Goal: Communication & Community: Participate in discussion

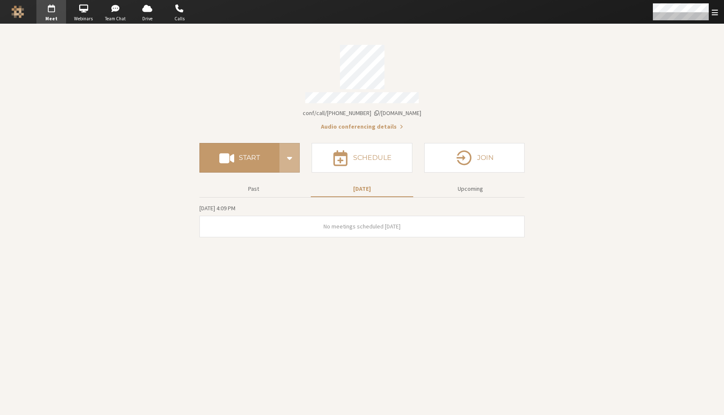
click at [370, 110] on span "[DOMAIN_NAME]/conf/call/[PHONE_NUMBER]" at bounding box center [362, 113] width 119 height 8
click at [383, 109] on span "[DOMAIN_NAME]/conf/call/[PHONE_NUMBER]" at bounding box center [362, 113] width 119 height 8
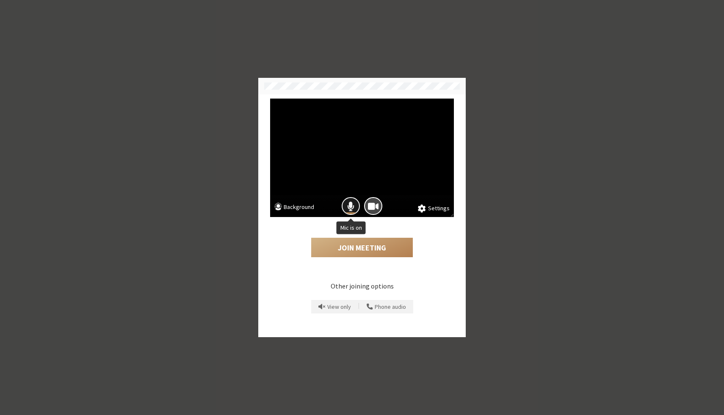
click at [350, 205] on span "Mic is on" at bounding box center [350, 206] width 7 height 11
click at [371, 205] on span "Camera is on" at bounding box center [373, 206] width 11 height 11
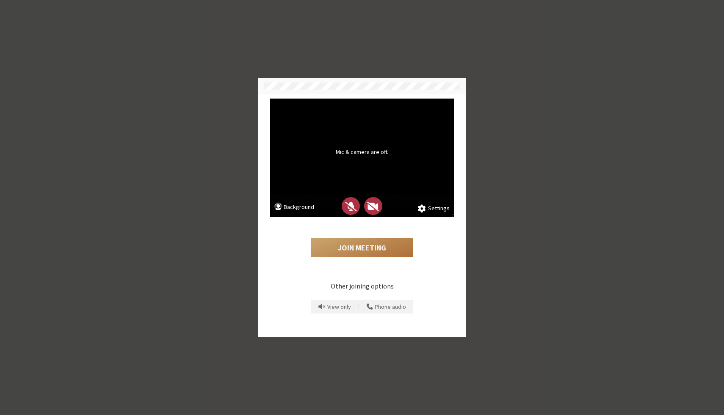
click at [361, 249] on button "Join Meeting" at bounding box center [362, 247] width 102 height 19
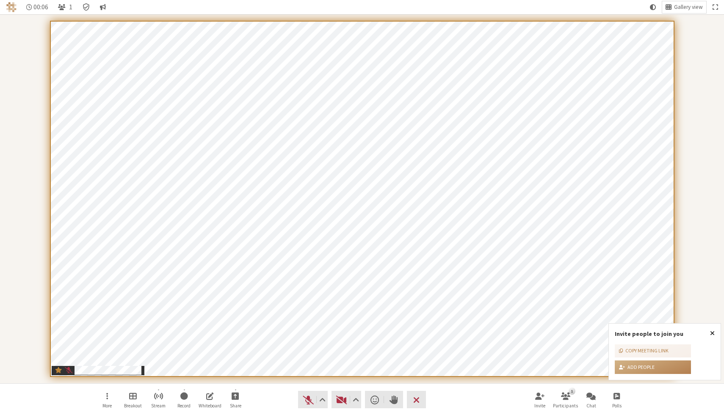
click at [712, 332] on span "Close popover" at bounding box center [712, 333] width 5 height 7
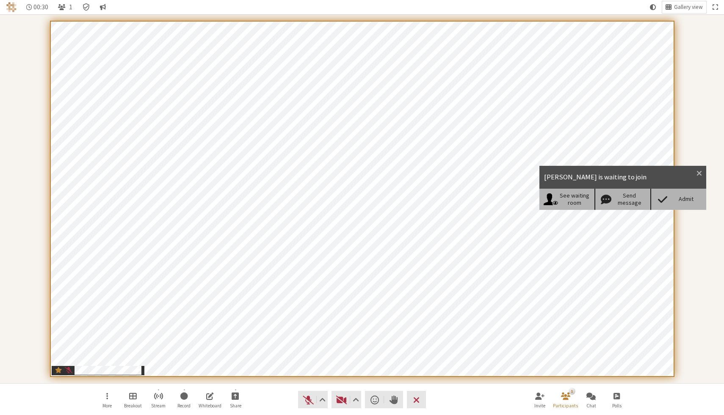
click at [682, 198] on div "Admit" at bounding box center [686, 199] width 33 height 7
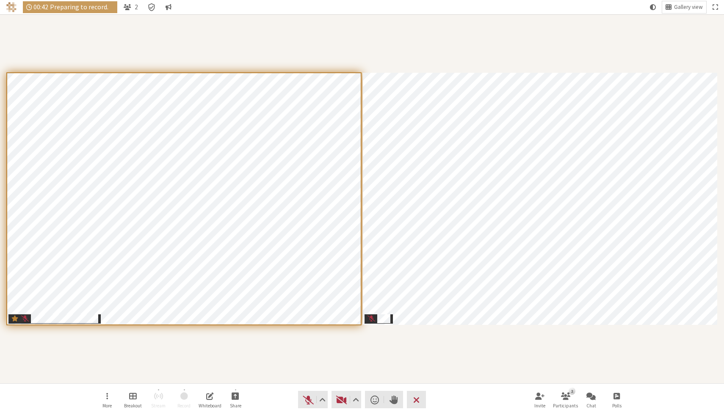
click at [340, 355] on div "Participants" at bounding box center [362, 198] width 712 height 357
click at [343, 399] on span "Start video (⌘+Shift+V)" at bounding box center [342, 400] width 12 height 12
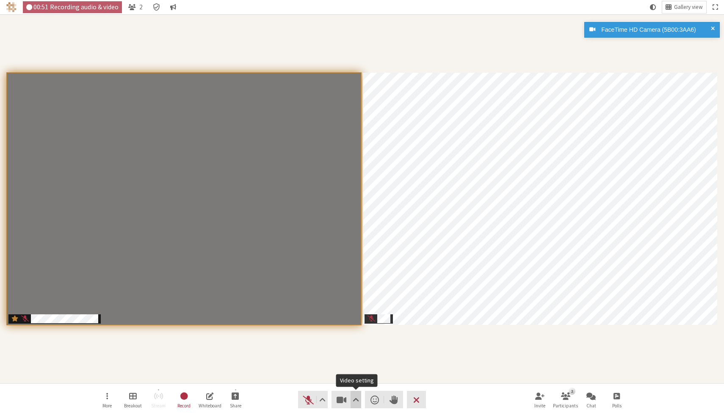
click at [354, 399] on span "Video setting" at bounding box center [356, 400] width 6 height 12
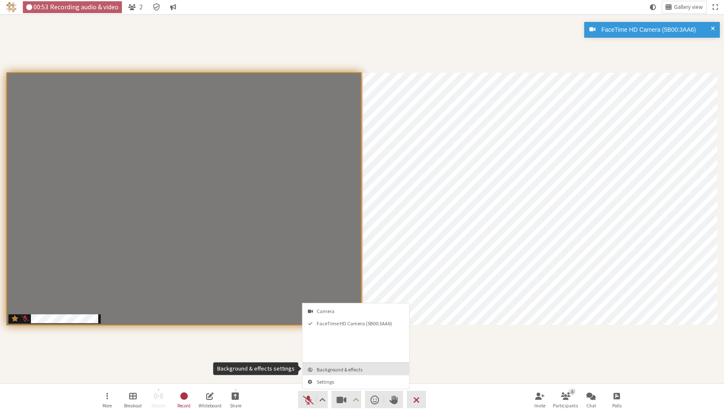
click at [373, 367] on span "Background & effects" at bounding box center [361, 370] width 89 height 6
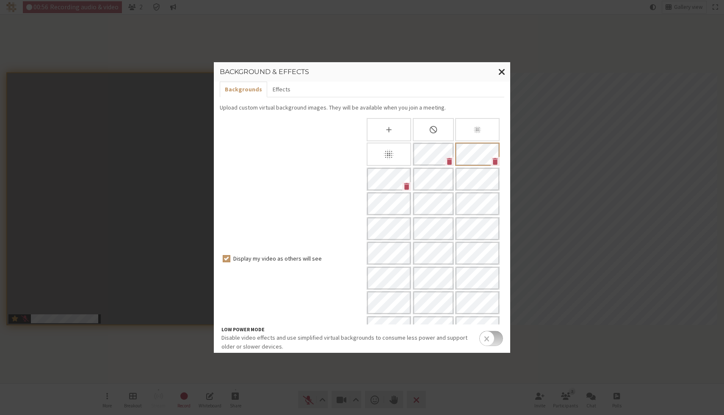
click at [222, 349] on p "Disable video effects and use simplified virtual backgrounds to consume less po…" at bounding box center [348, 343] width 254 height 18
click at [504, 69] on span "Close modal" at bounding box center [501, 71] width 7 height 11
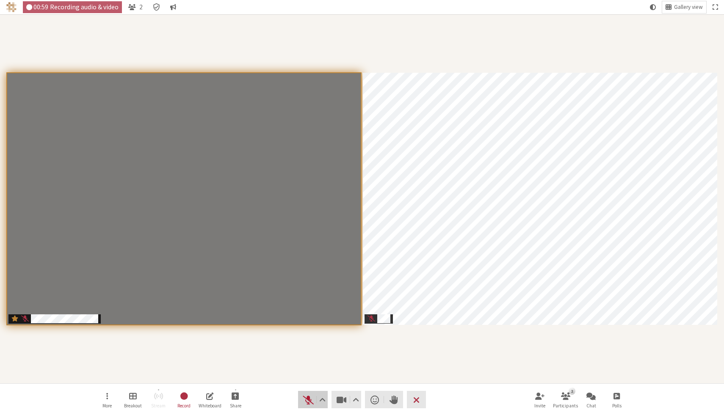
click at [307, 397] on span "Unmute (⌘+Shift+A)" at bounding box center [308, 400] width 12 height 12
click at [309, 370] on div "Participants" at bounding box center [362, 198] width 712 height 357
click at [363, 348] on div "Participants" at bounding box center [362, 198] width 712 height 357
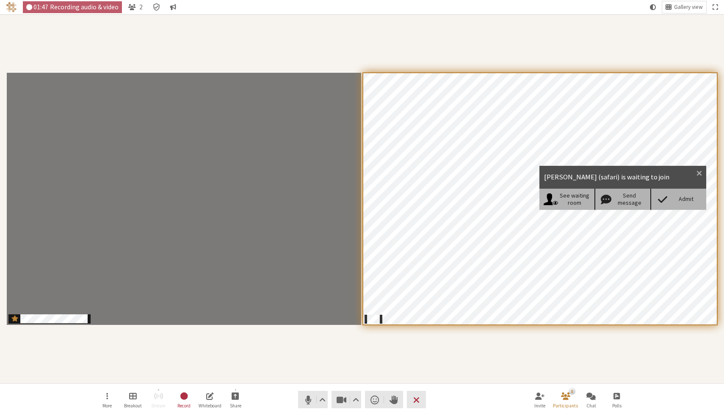
click at [676, 197] on div "Admit" at bounding box center [686, 199] width 33 height 7
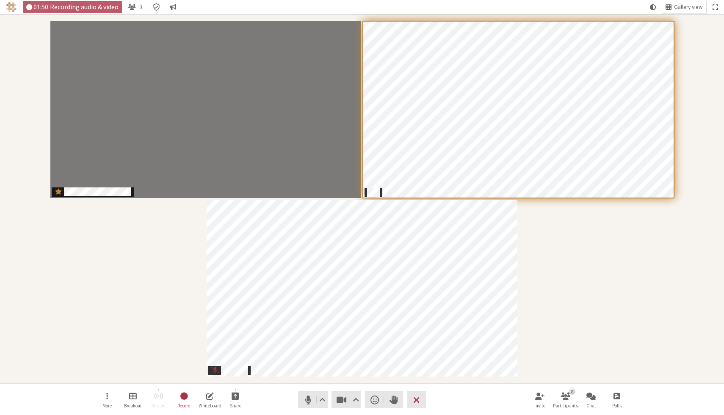
click at [626, 238] on div "Participants" at bounding box center [362, 198] width 712 height 357
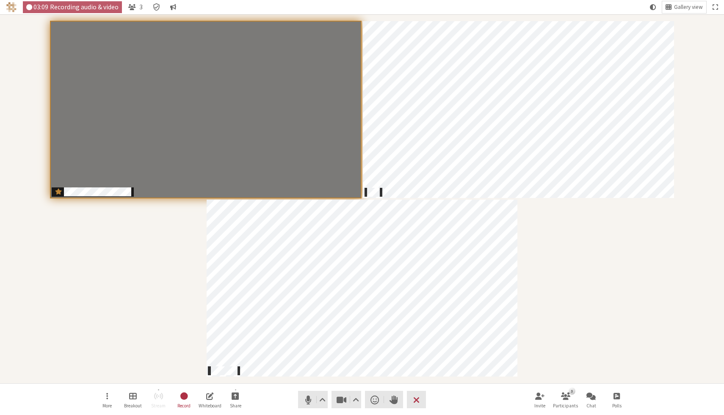
click at [653, 259] on div "Participants" at bounding box center [362, 198] width 712 height 357
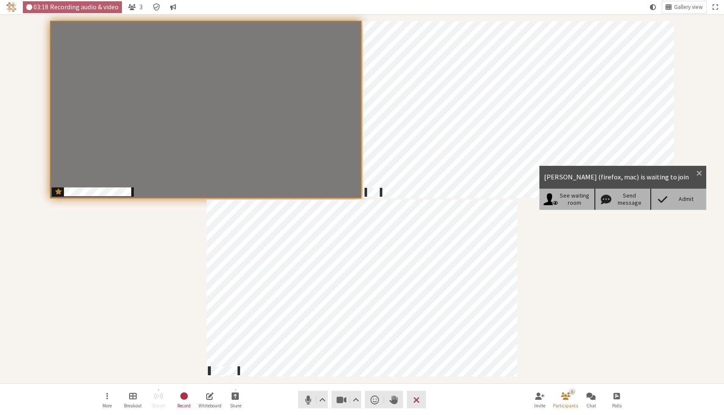
click at [679, 198] on div "Admit" at bounding box center [686, 199] width 33 height 7
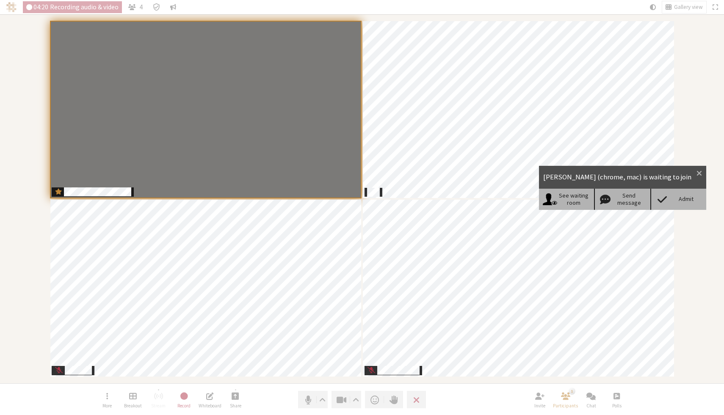
click at [683, 201] on div "Admit" at bounding box center [686, 199] width 33 height 7
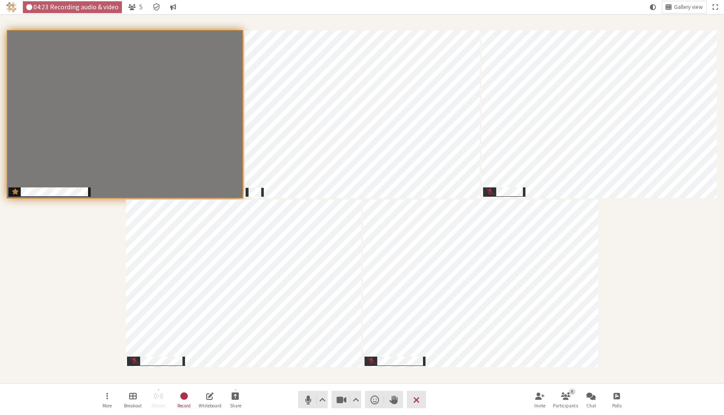
click at [658, 203] on div "Participants" at bounding box center [362, 198] width 712 height 357
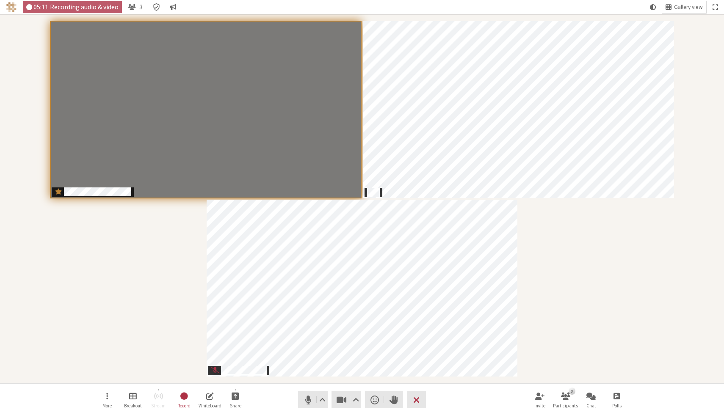
click at [708, 261] on div "Participants" at bounding box center [362, 198] width 712 height 357
click at [595, 398] on span "Open chat" at bounding box center [590, 396] width 9 height 10
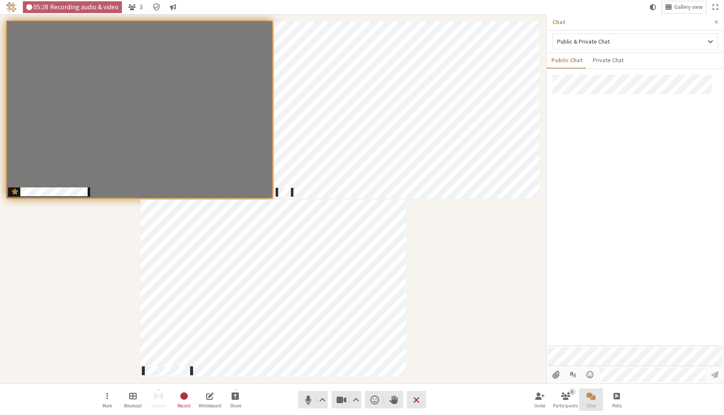
click at [595, 398] on span "Close chat" at bounding box center [590, 396] width 9 height 10
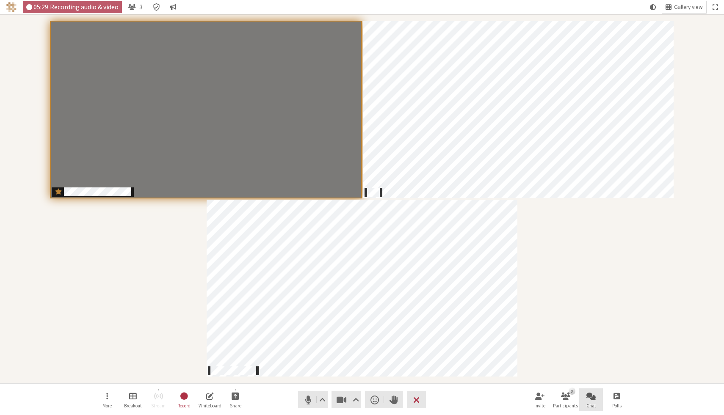
click at [595, 398] on span "Open chat" at bounding box center [590, 396] width 9 height 10
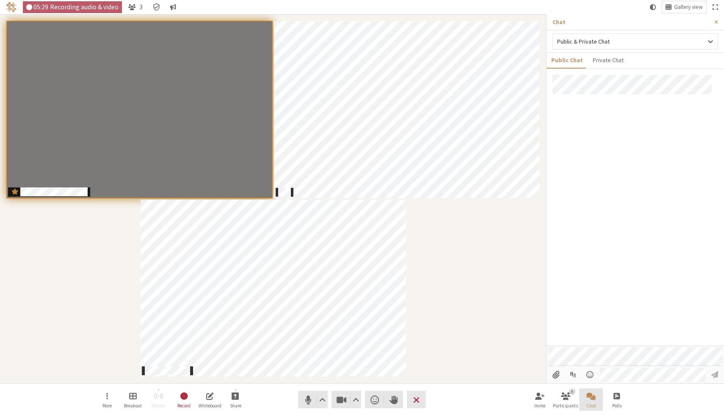
click at [595, 398] on span "Close chat" at bounding box center [590, 396] width 9 height 10
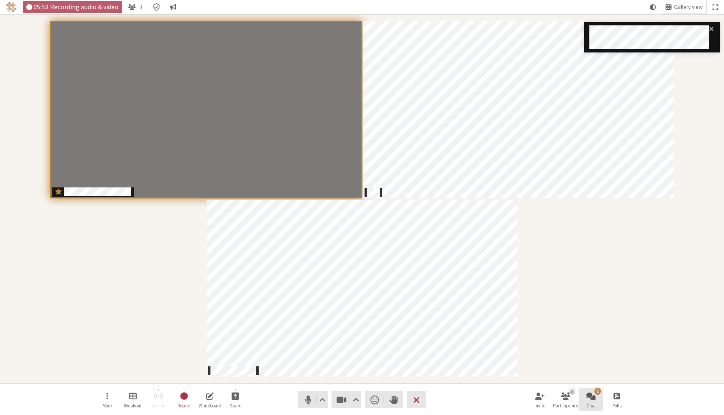
click at [591, 399] on span "Open chat" at bounding box center [590, 396] width 9 height 10
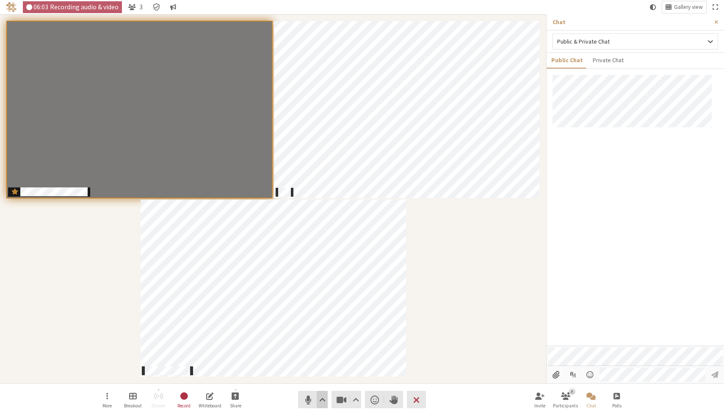
click at [320, 400] on span "Audio settings" at bounding box center [322, 400] width 6 height 12
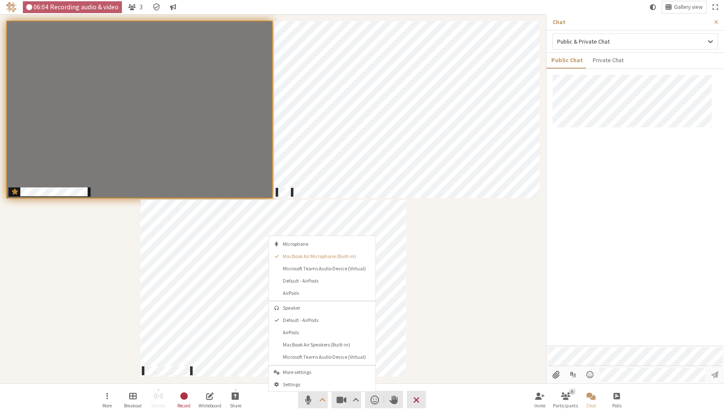
click at [315, 369] on span "More settings" at bounding box center [327, 372] width 89 height 6
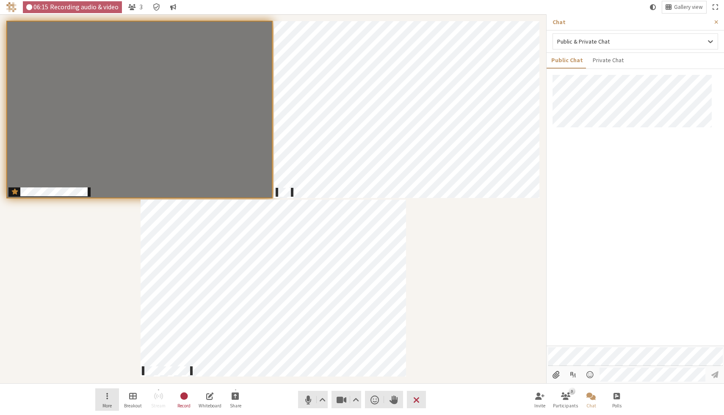
click at [102, 398] on button "More" at bounding box center [107, 400] width 24 height 23
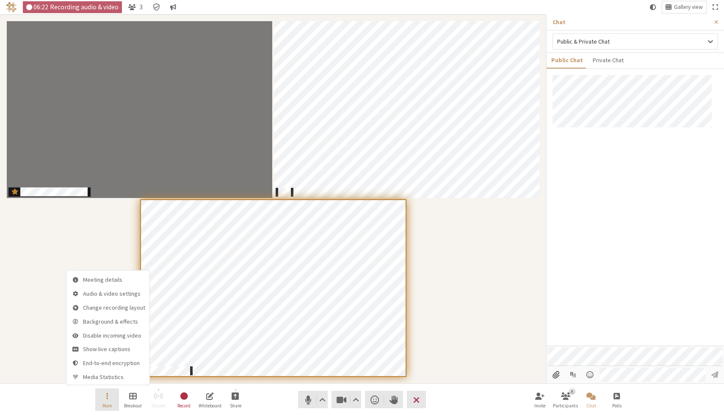
click at [109, 397] on button "More" at bounding box center [107, 400] width 24 height 23
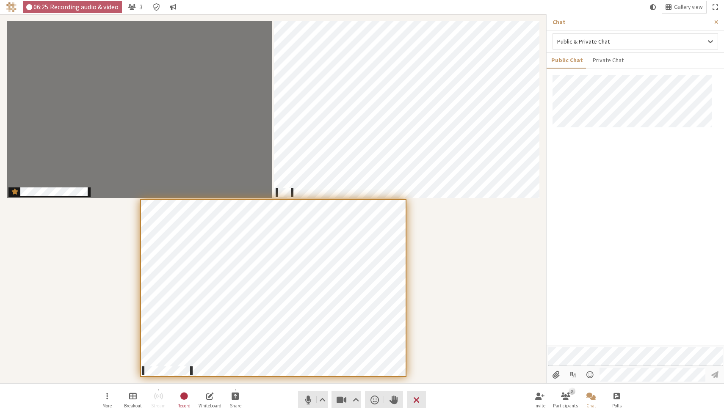
click at [508, 242] on div "Participants" at bounding box center [273, 198] width 534 height 357
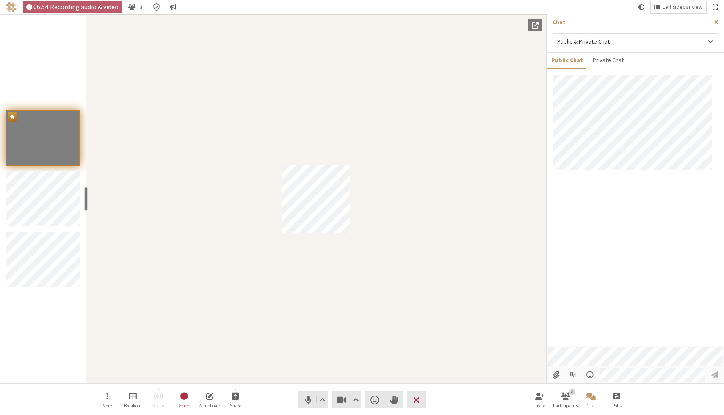
click at [718, 20] on button "Close sidebar" at bounding box center [716, 22] width 16 height 16
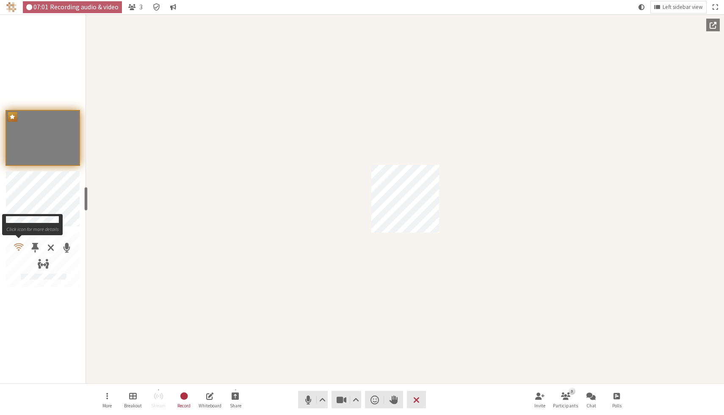
click at [19, 246] on span "Participants" at bounding box center [19, 247] width 10 height 11
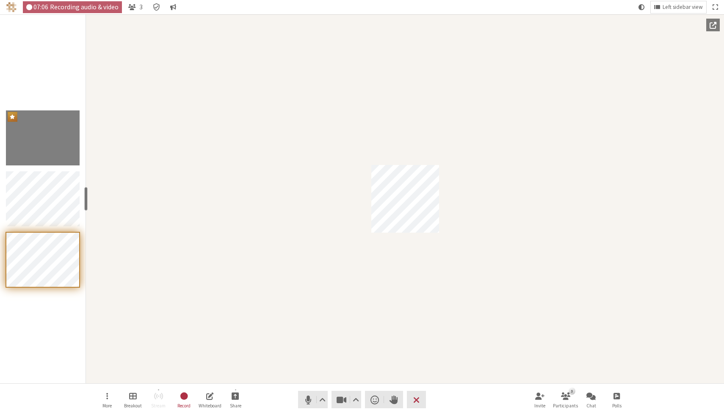
click at [167, 212] on div "Participant" at bounding box center [405, 198] width 638 height 369
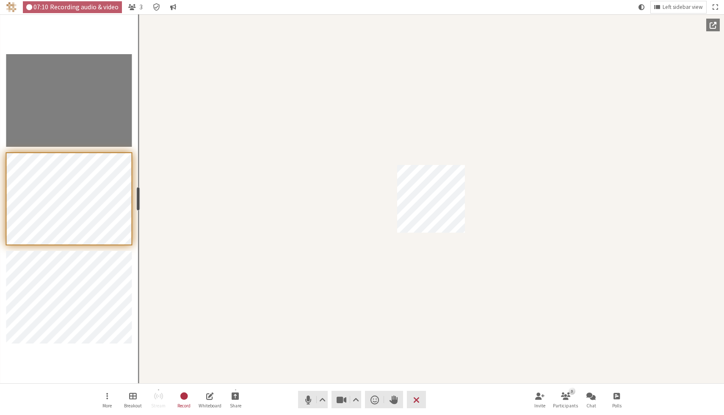
drag, startPoint x: 85, startPoint y: 198, endPoint x: 137, endPoint y: 199, distance: 51.2
click at [137, 199] on div "resize" at bounding box center [138, 199] width 3 height 24
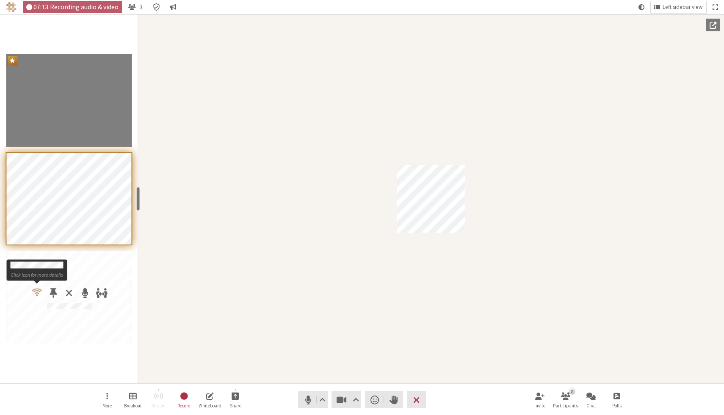
click at [36, 292] on span "Participants" at bounding box center [37, 292] width 10 height 11
click at [42, 366] on div "Participants" at bounding box center [69, 198] width 138 height 369
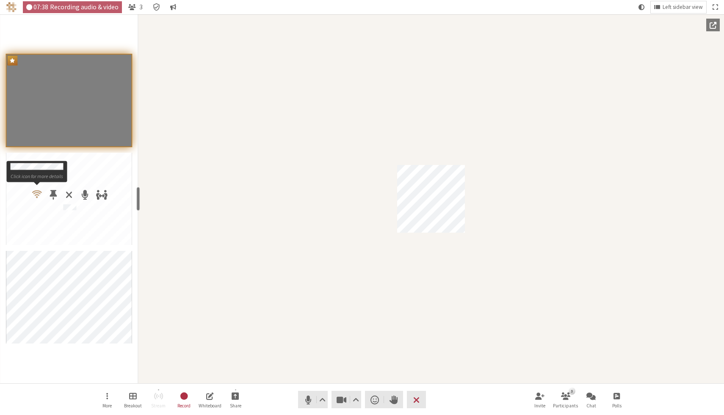
click at [38, 194] on span "Participants" at bounding box center [37, 194] width 10 height 11
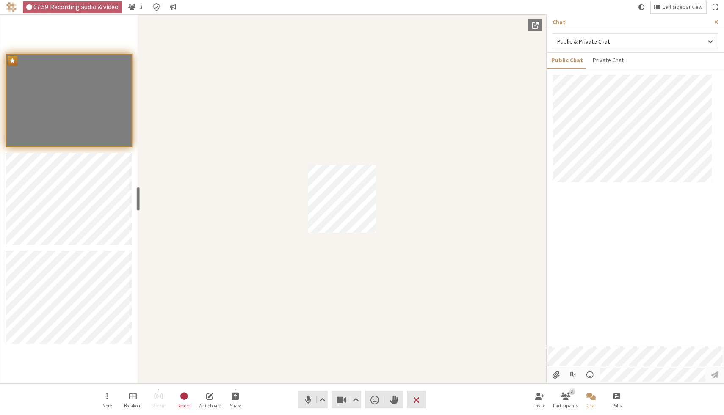
click at [446, 235] on div "Participant" at bounding box center [342, 198] width 408 height 369
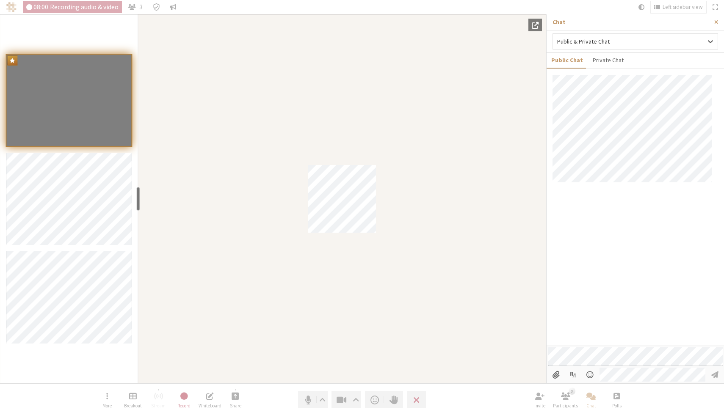
click at [446, 235] on div "Participant" at bounding box center [342, 198] width 408 height 369
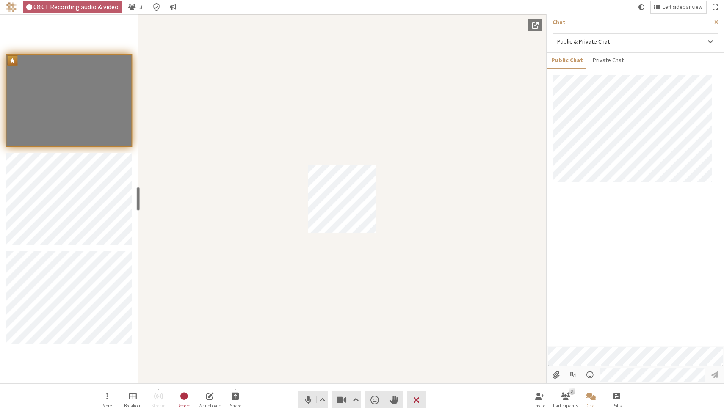
click at [638, 189] on div at bounding box center [634, 210] width 177 height 271
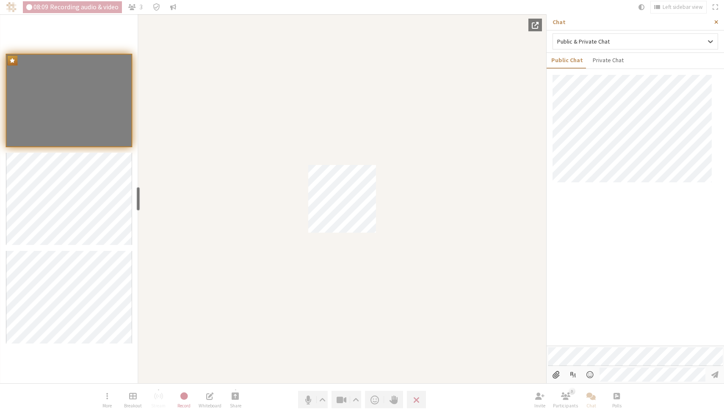
click at [718, 19] on span "Close sidebar" at bounding box center [716, 22] width 4 height 6
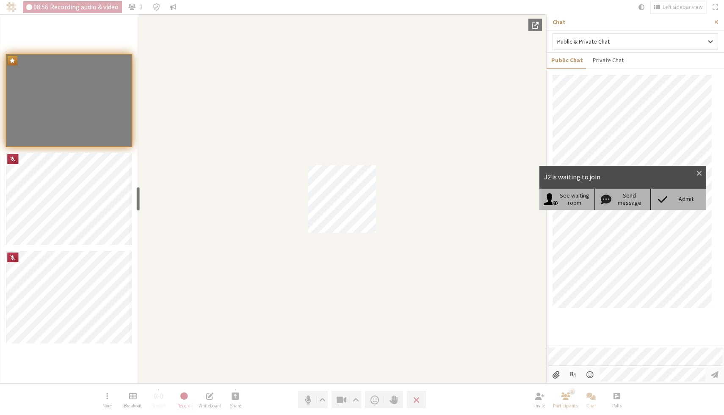
click at [669, 203] on span at bounding box center [662, 199] width 15 height 12
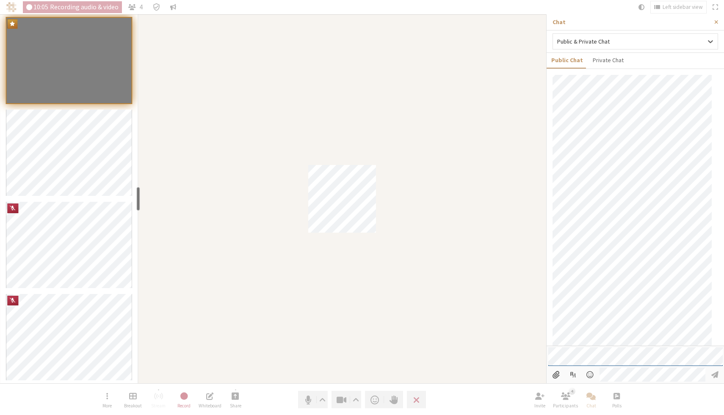
scroll to position [23, 0]
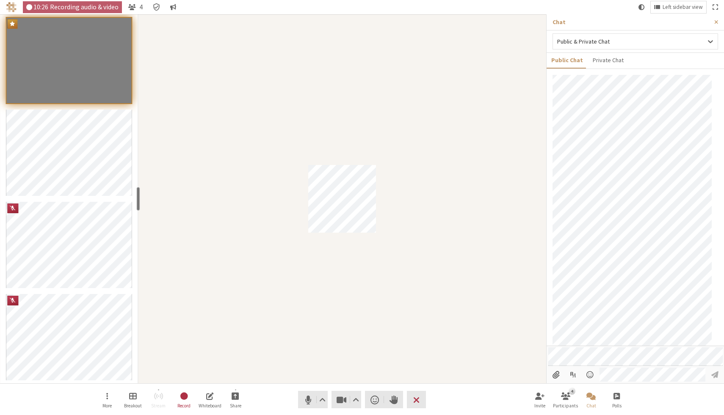
click at [478, 343] on div "Participant" at bounding box center [342, 198] width 408 height 369
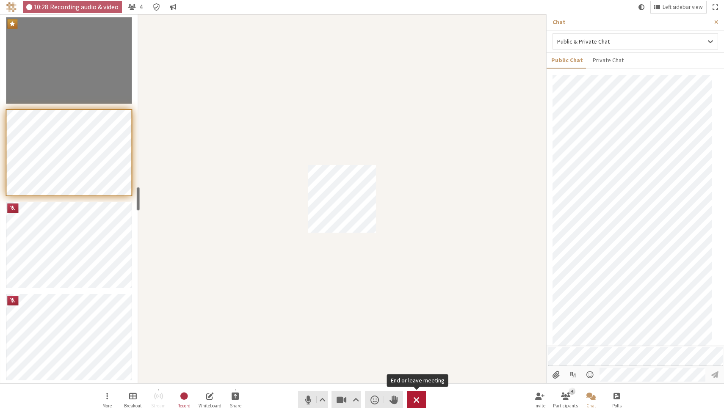
click at [416, 399] on span "End or leave meeting" at bounding box center [416, 400] width 6 height 12
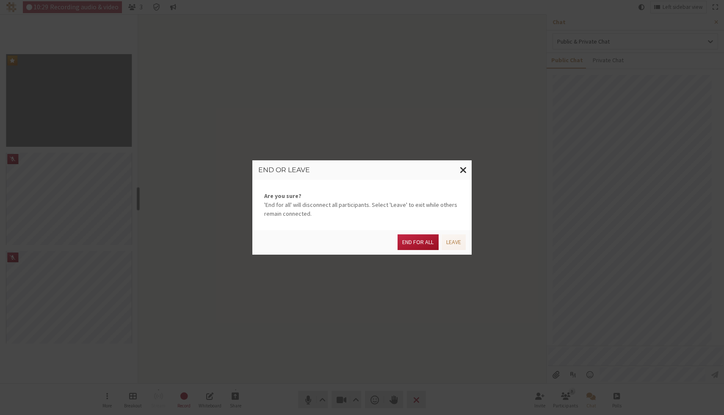
click at [414, 237] on button "End for all" at bounding box center [417, 242] width 41 height 16
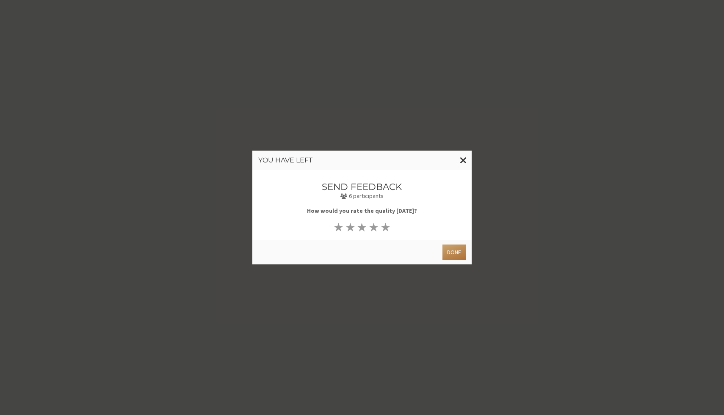
click at [449, 254] on button "Done" at bounding box center [453, 253] width 23 height 16
